Goal: Find specific page/section: Find specific page/section

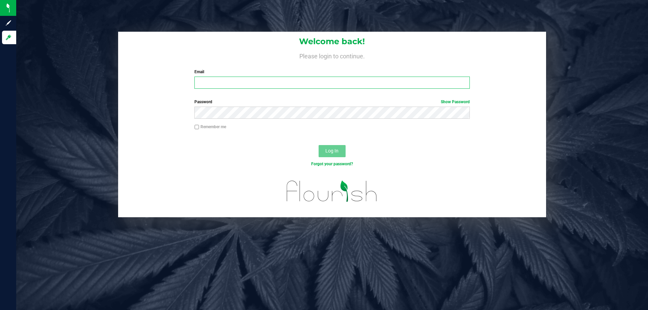
click at [222, 82] on input "Email" at bounding box center [331, 83] width 275 height 12
type input "[EMAIL_ADDRESS][DOMAIN_NAME]"
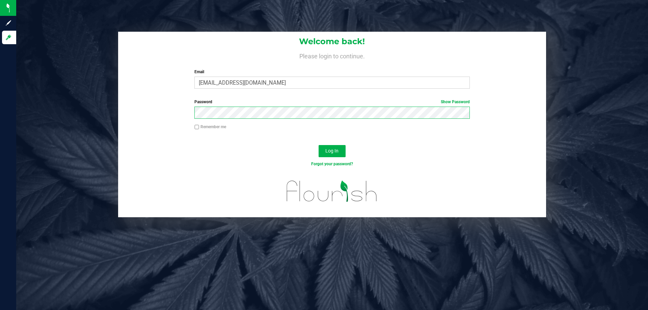
click at [318, 145] on button "Log In" at bounding box center [331, 151] width 27 height 12
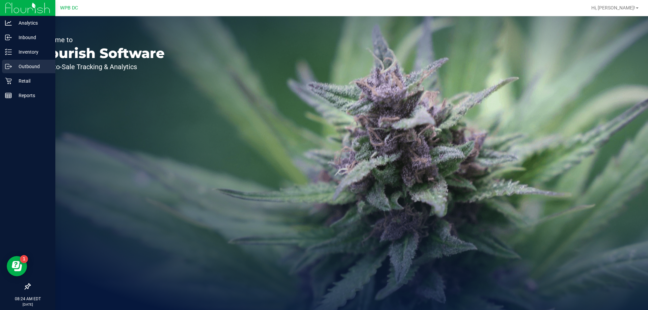
click at [39, 63] on p "Outbound" at bounding box center [32, 66] width 40 height 8
